Goal: Find specific page/section: Find specific page/section

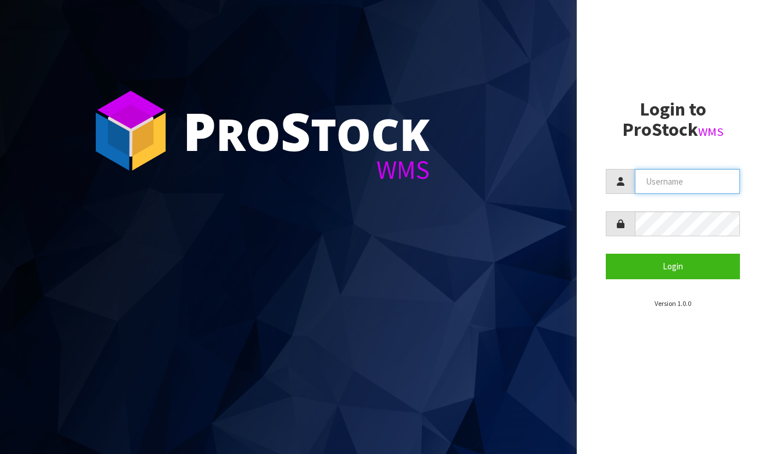
type input "BABW"
click at [672, 266] on button "Login" at bounding box center [673, 266] width 134 height 25
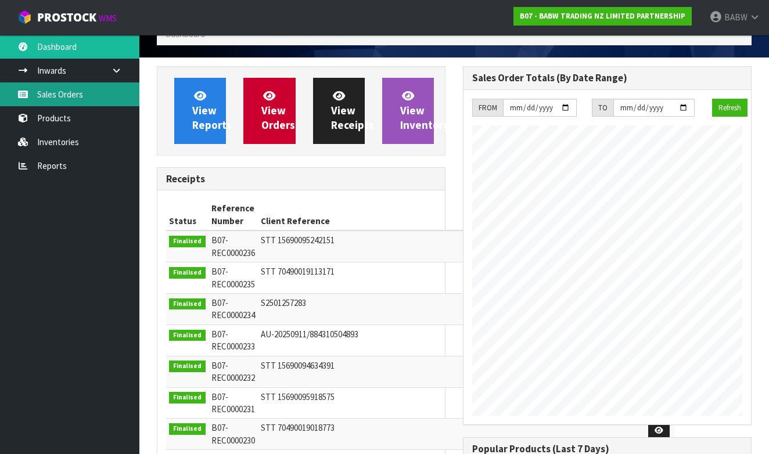
scroll to position [640, 306]
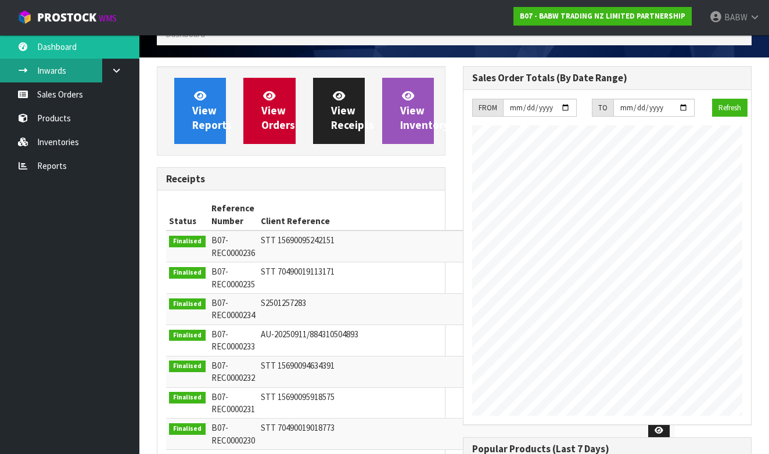
click at [71, 70] on link "Inwards" at bounding box center [69, 71] width 139 height 24
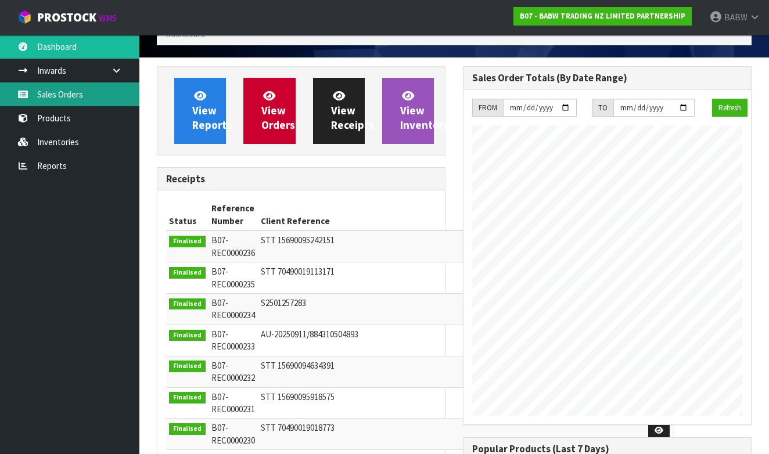
click at [71, 92] on link "Sales Orders" at bounding box center [69, 94] width 139 height 24
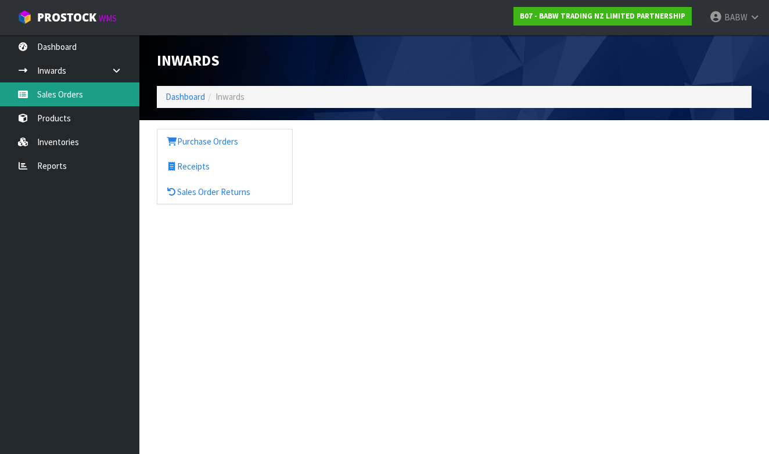
click at [73, 93] on link "Sales Orders" at bounding box center [69, 94] width 139 height 24
click at [49, 91] on link "Sales Orders" at bounding box center [69, 94] width 139 height 24
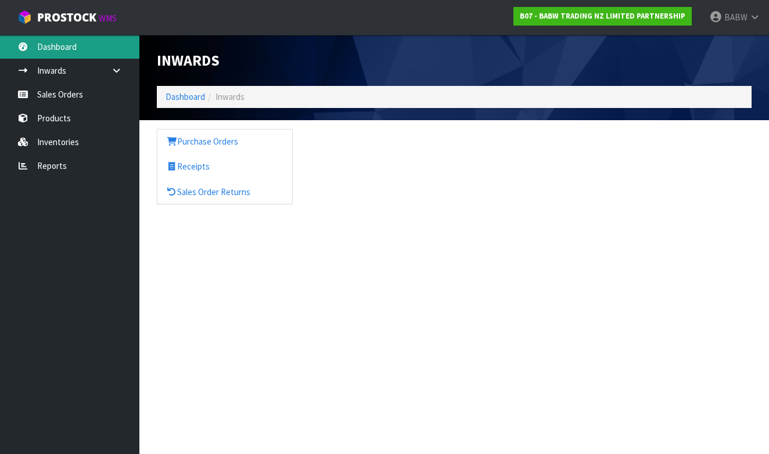
click at [54, 58] on link "Dashboard" at bounding box center [69, 47] width 139 height 24
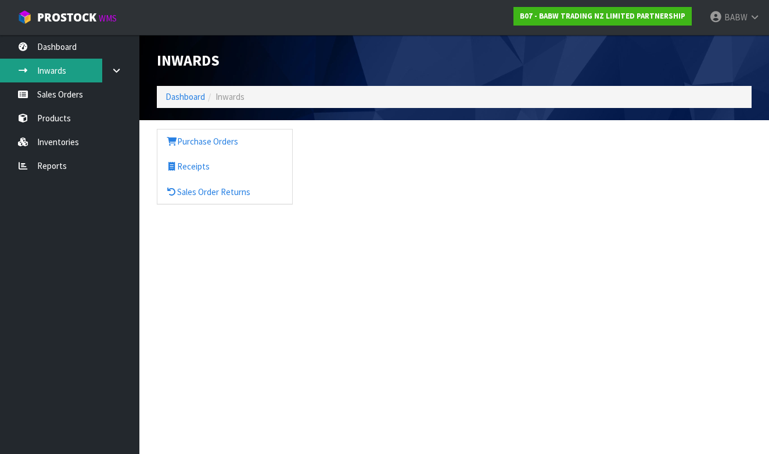
click at [65, 77] on link "Inwards" at bounding box center [69, 71] width 139 height 24
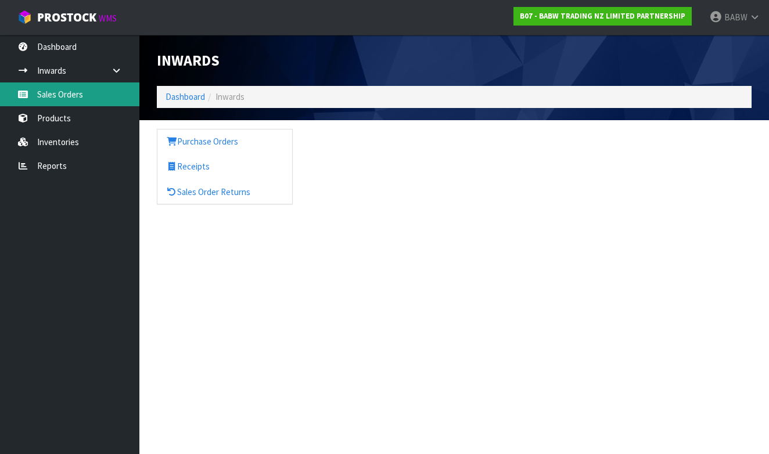
click at [64, 98] on link "Sales Orders" at bounding box center [69, 94] width 139 height 24
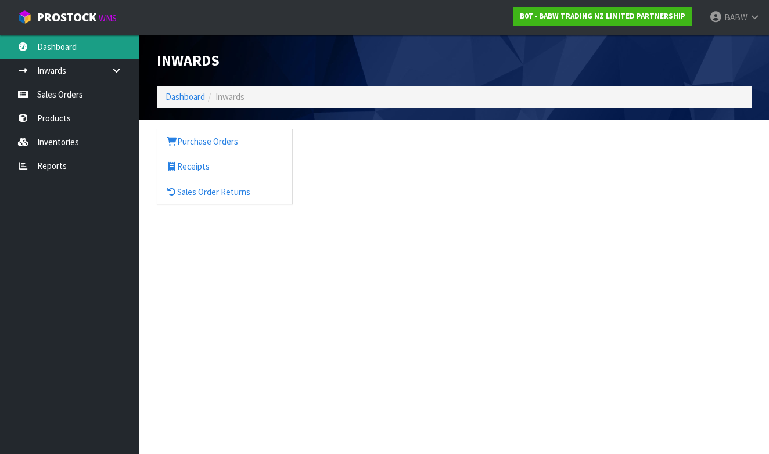
click at [73, 45] on link "Dashboard" at bounding box center [69, 47] width 139 height 24
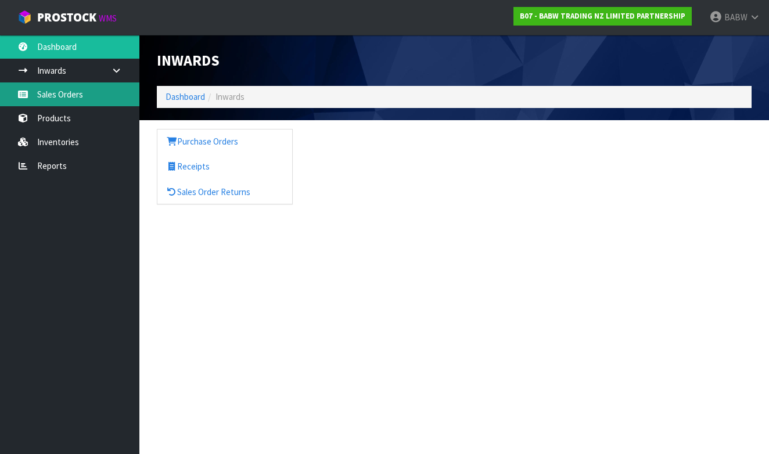
click at [78, 106] on link "Sales Orders" at bounding box center [69, 94] width 139 height 24
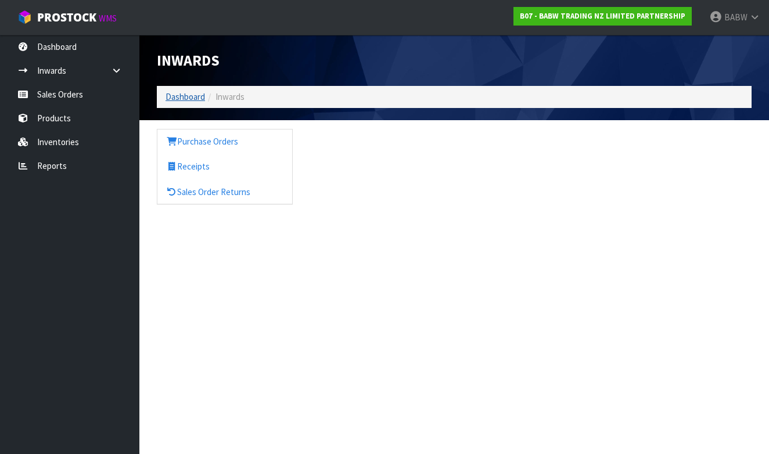
click at [192, 97] on link "Dashboard" at bounding box center [184, 96] width 39 height 11
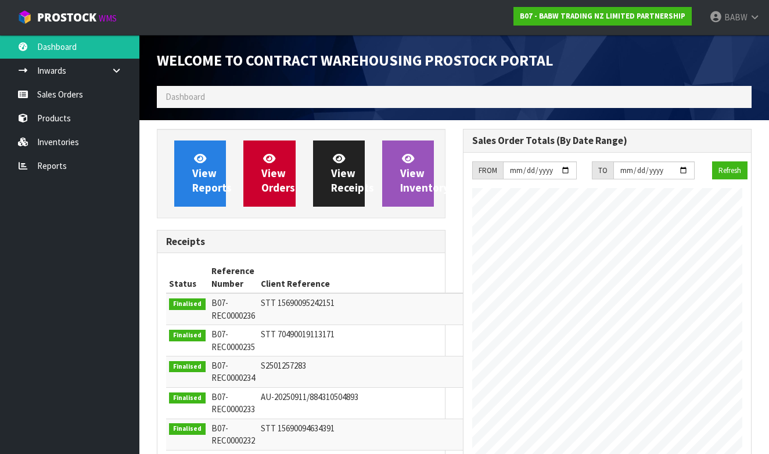
scroll to position [640, 306]
click at [53, 92] on link "Sales Orders" at bounding box center [69, 94] width 139 height 24
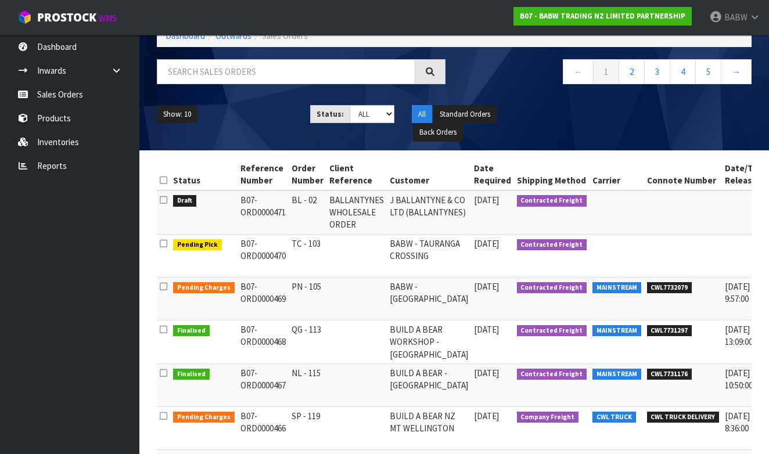
scroll to position [70, 0]
click at [308, 76] on input "text" at bounding box center [286, 71] width 258 height 25
type input "BLUE CUDDLE"
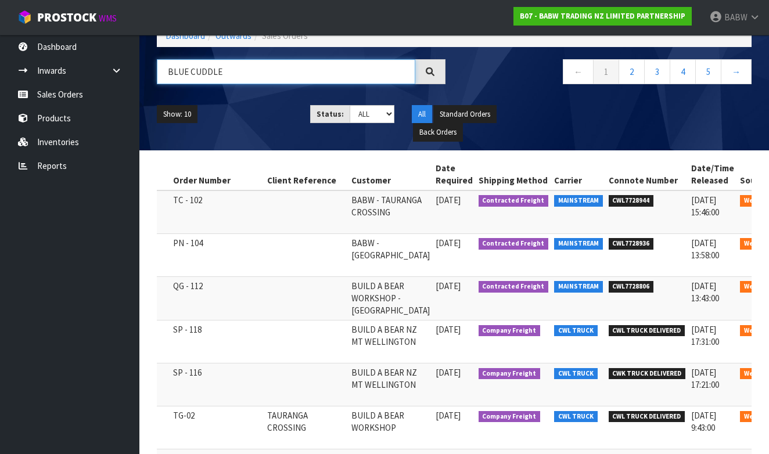
scroll to position [0, 106]
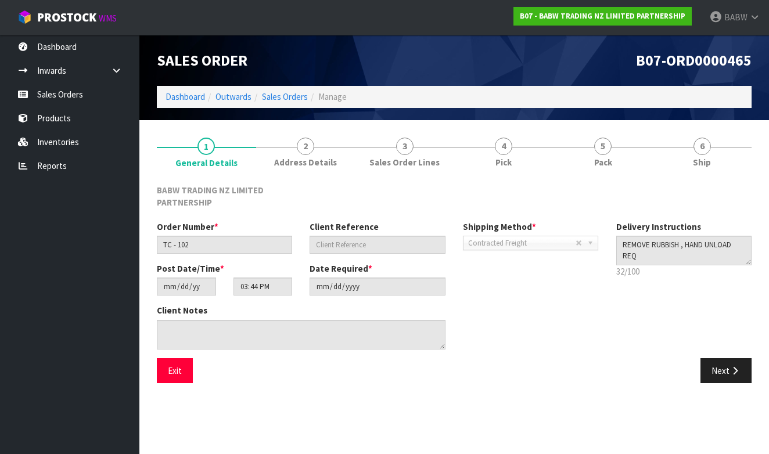
click at [520, 125] on section "1 General Details 2 Address Details 3 Sales Order Lines 4 Pick 5 Pack 6 Ship BA…" at bounding box center [453, 260] width 629 height 280
click at [512, 166] on link "4 Pick" at bounding box center [503, 152] width 99 height 46
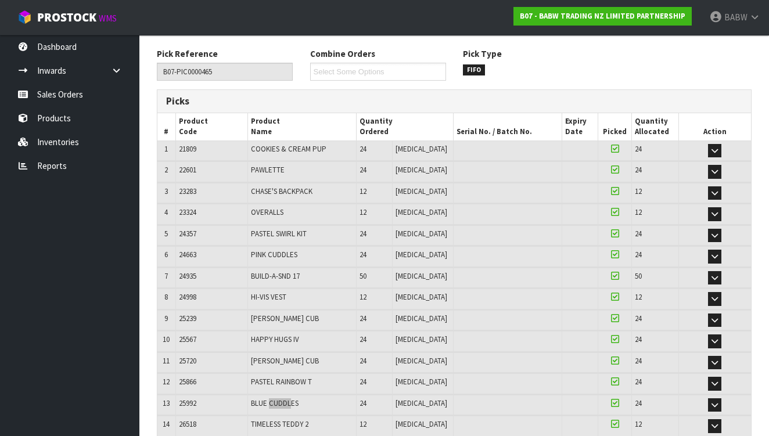
scroll to position [139, 0]
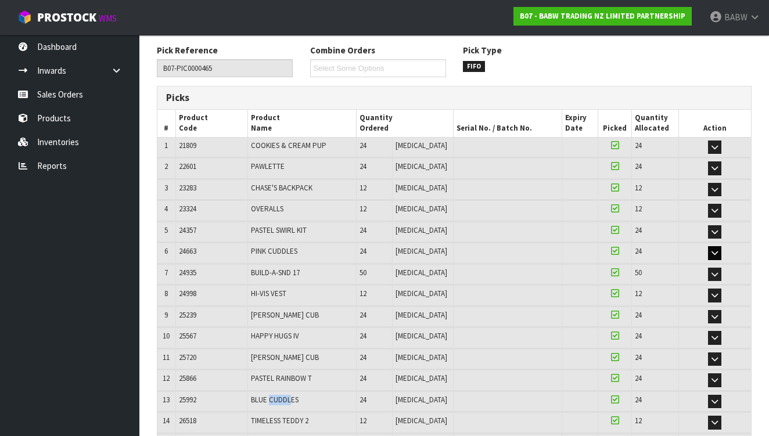
click at [714, 251] on icon "button" at bounding box center [714, 253] width 6 height 8
